Goal: Communication & Community: Answer question/provide support

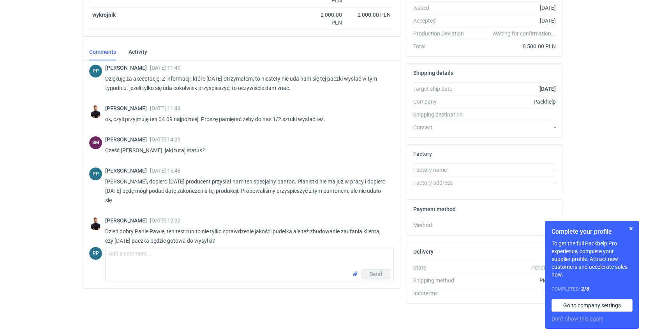
scroll to position [166, 0]
click at [141, 258] on textarea "Comment message" at bounding box center [250, 258] width 288 height 22
click at [125, 254] on textarea "Comment message" at bounding box center [250, 258] width 288 height 22
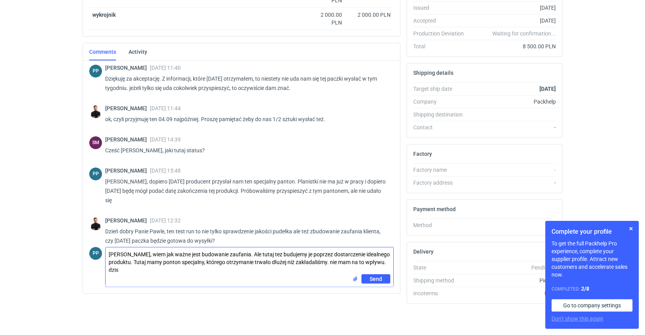
scroll to position [0, 0]
click at [125, 273] on textarea "Panie Tomaszu, wiem jak ważne jest budowanie zaufania. Ale tutaj tez budujemy j…" at bounding box center [250, 260] width 288 height 27
drag, startPoint x: 175, startPoint y: 269, endPoint x: 98, endPoint y: 269, distance: 77.1
click at [98, 269] on div "PP Comment message Panie Tomaszu, wiem jak ważne jest budowanie zaufania. Ale t…" at bounding box center [241, 265] width 305 height 43
click at [114, 271] on textarea "Panie Tomaszu, wiem jak ważne jest budowanie zaufania. Ale tutaj tez budujemy j…" at bounding box center [250, 260] width 288 height 27
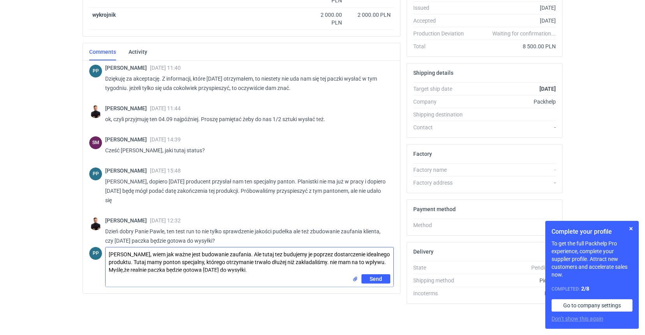
drag, startPoint x: 280, startPoint y: 271, endPoint x: 72, endPoint y: 268, distance: 208.4
click at [72, 169] on html "RFQs Specs Designs Items Orders Customers Tools Analytics 21 59 PP Paweł Puch p…" at bounding box center [322, 1] width 645 height 335
drag, startPoint x: 145, startPoint y: 262, endPoint x: 134, endPoint y: 263, distance: 11.3
click at [134, 263] on textarea "Panie Tomaszu, wiem jak ważne jest budowanie zaufania. Ale tutaj tez budujemy j…" at bounding box center [250, 260] width 288 height 27
click at [269, 254] on textarea "Panie Tomaszu, wiem jak ważne jest budowanie zaufania. Ale tutaj tez budujemy j…" at bounding box center [250, 260] width 288 height 27
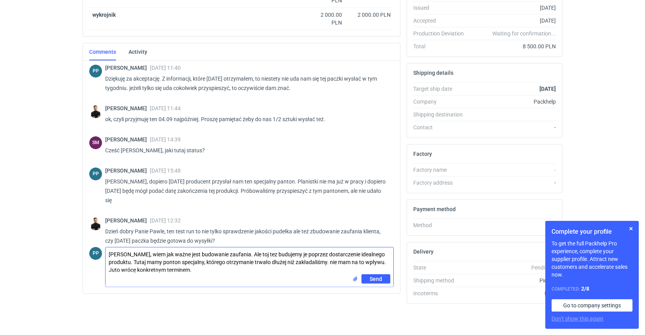
drag, startPoint x: 275, startPoint y: 254, endPoint x: 264, endPoint y: 255, distance: 10.6
click at [264, 255] on textarea "Panie Tomaszu, wiem jak ważne jest budowanie zaufania. Ale toj tez budujemy je …" at bounding box center [250, 260] width 288 height 27
click at [333, 262] on textarea "Panie Tomaszu, wiem jak ważne jest budowanie zaufania. Ale budujemy je poprzez …" at bounding box center [250, 260] width 288 height 27
type textarea "Panie Tomaszu, wiem jak ważne jest budowanie zaufania. Ale budujemy je poprzez …"
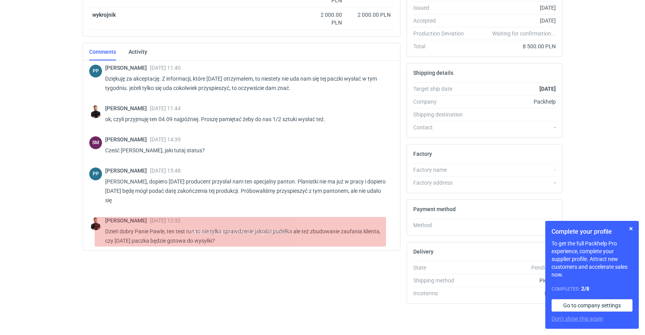
click at [219, 264] on div "Items (2) Item nickname Item ID Quantity Unit price Net total ZMVM PHI-PH00-A08…" at bounding box center [241, 131] width 324 height 357
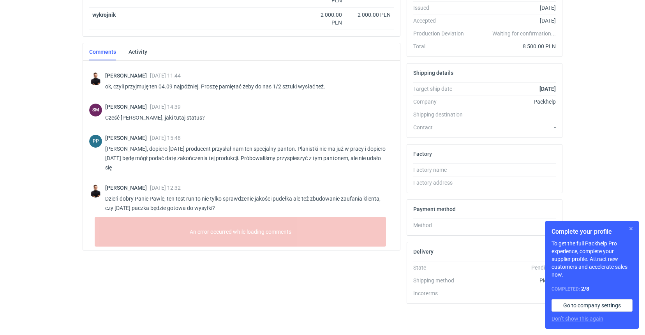
click at [632, 227] on button "button" at bounding box center [630, 228] width 9 height 9
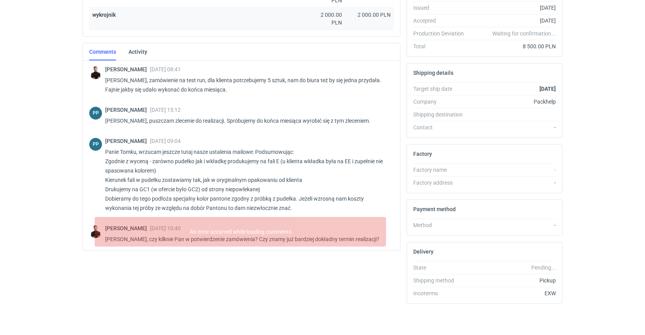
scroll to position [-2, 0]
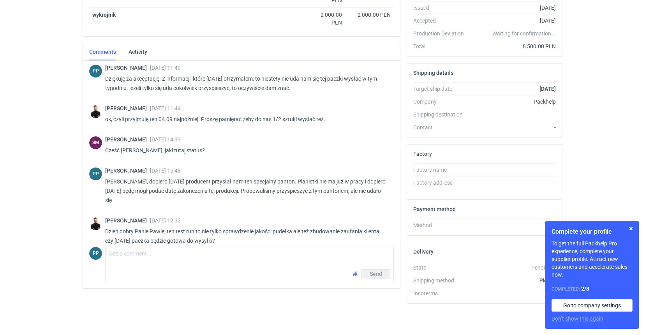
scroll to position [166, 0]
click at [125, 255] on textarea "Comment message" at bounding box center [250, 258] width 288 height 22
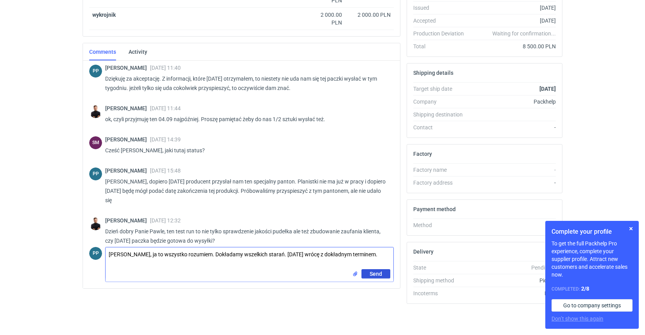
type textarea "[PERSON_NAME], ja to wszystko rozumiem. Dokładamy wszelkich starań. [DATE] wróc…"
click at [375, 273] on span "Send" at bounding box center [376, 273] width 12 height 5
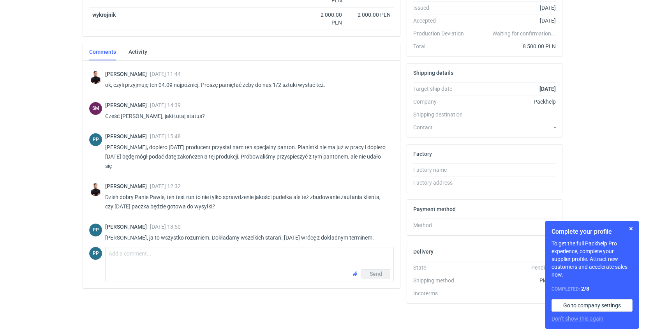
scroll to position [458, 0]
